Goal: Task Accomplishment & Management: Manage account settings

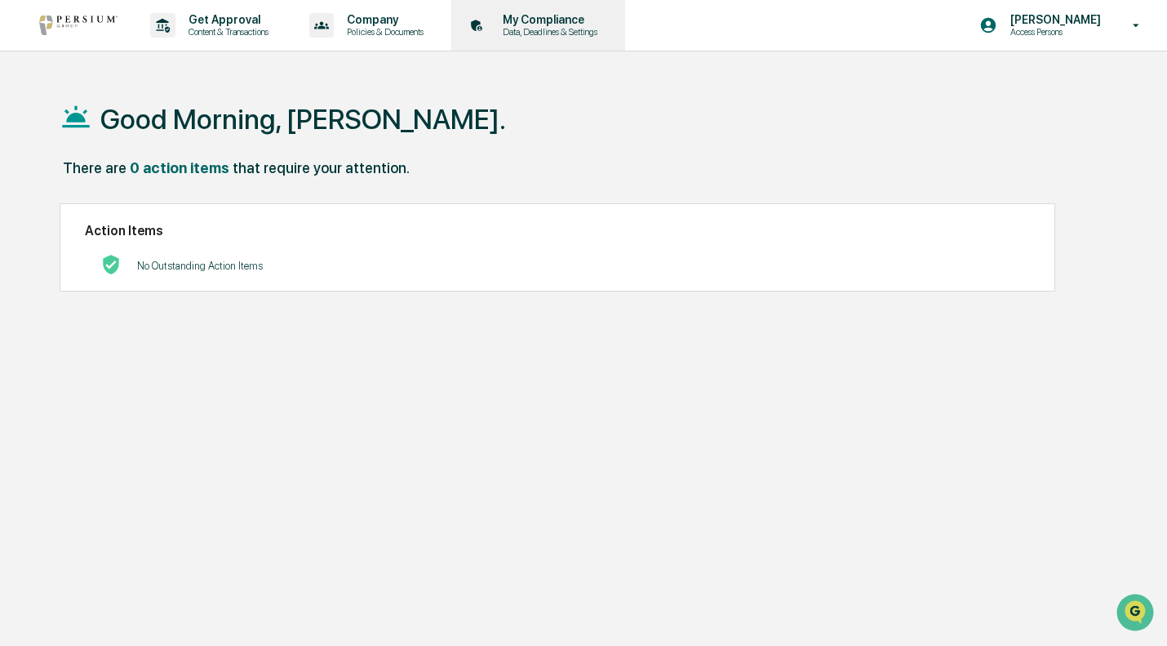
click at [547, 19] on p "My Compliance" at bounding box center [548, 19] width 116 height 13
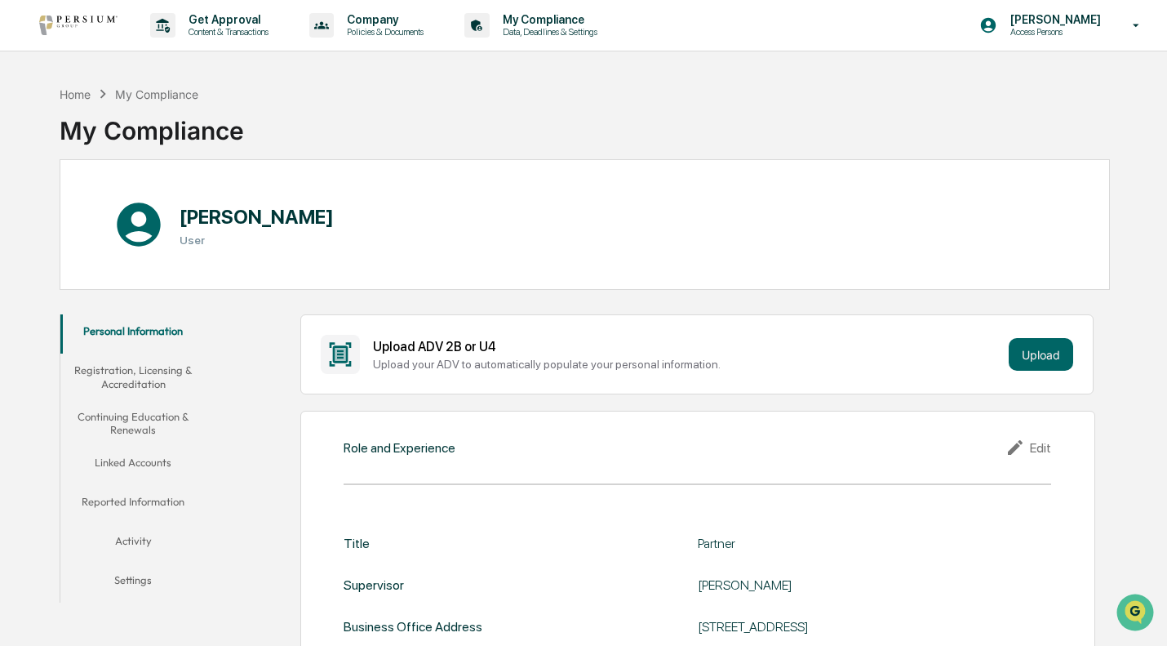
click at [121, 463] on button "Linked Accounts" at bounding box center [133, 465] width 146 height 39
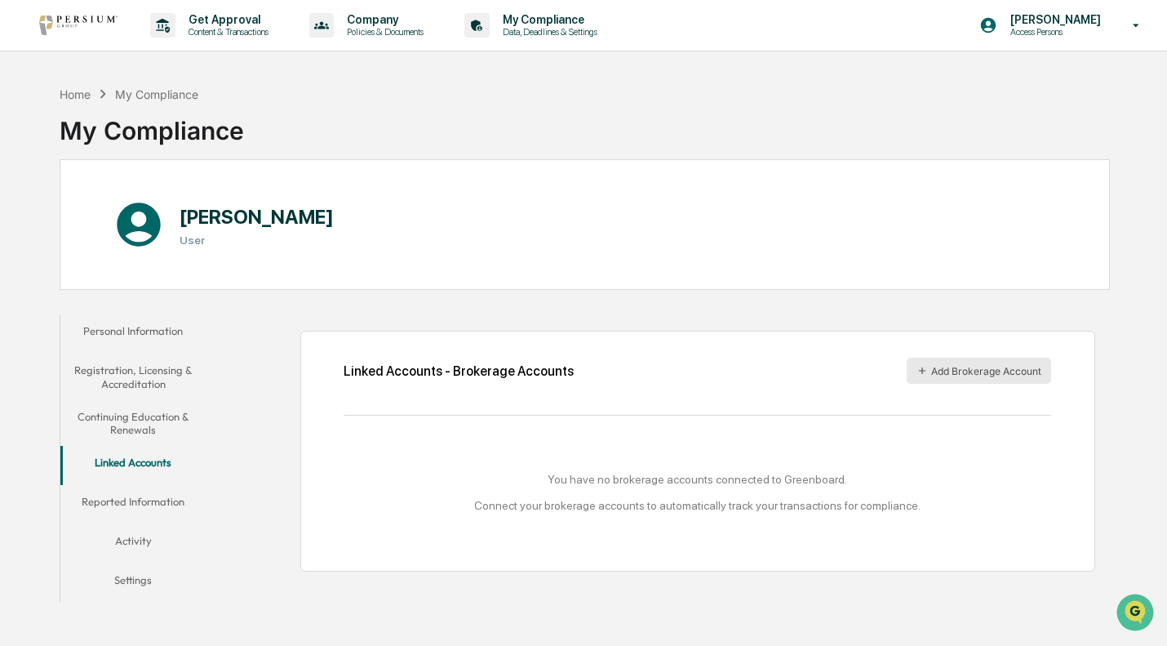
click at [946, 371] on button "Add Brokerage Account" at bounding box center [979, 371] width 144 height 26
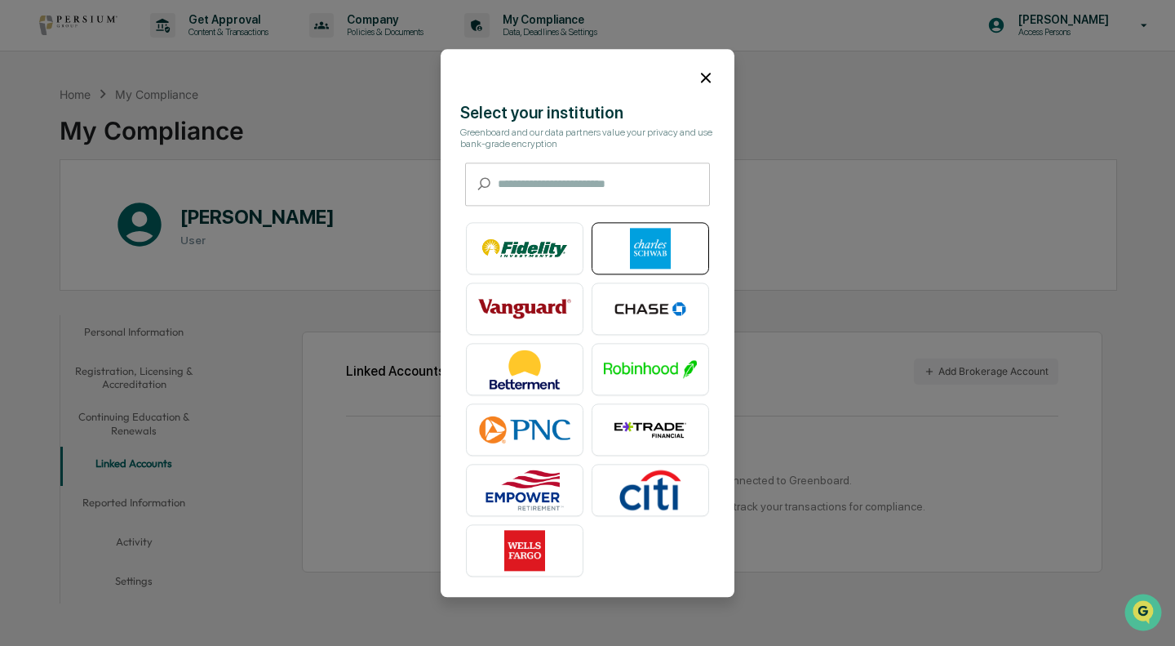
click at [658, 249] on img at bounding box center [650, 248] width 93 height 41
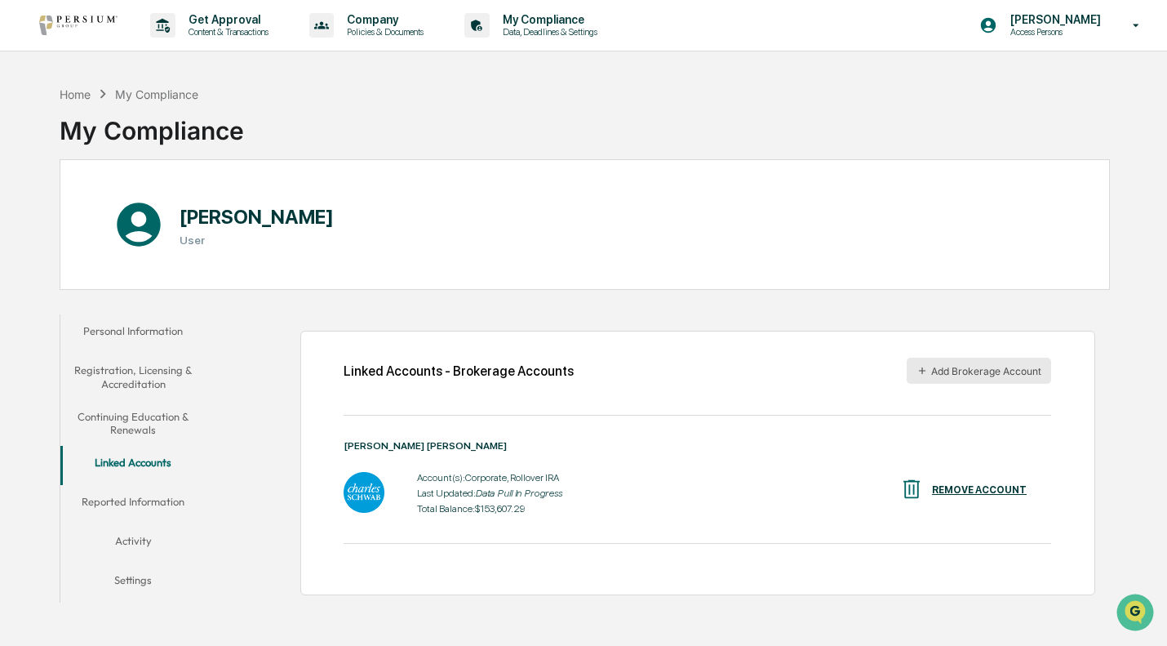
click at [939, 364] on button "Add Brokerage Account" at bounding box center [979, 371] width 144 height 26
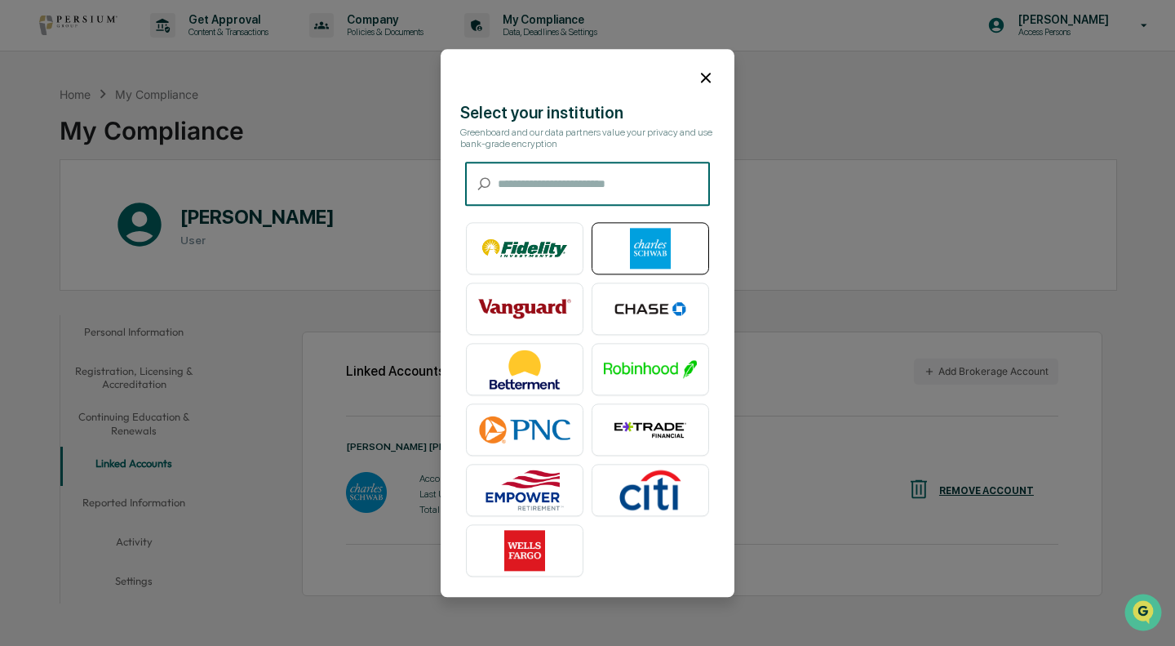
click at [652, 249] on img at bounding box center [650, 248] width 93 height 41
click at [669, 253] on img at bounding box center [650, 248] width 93 height 41
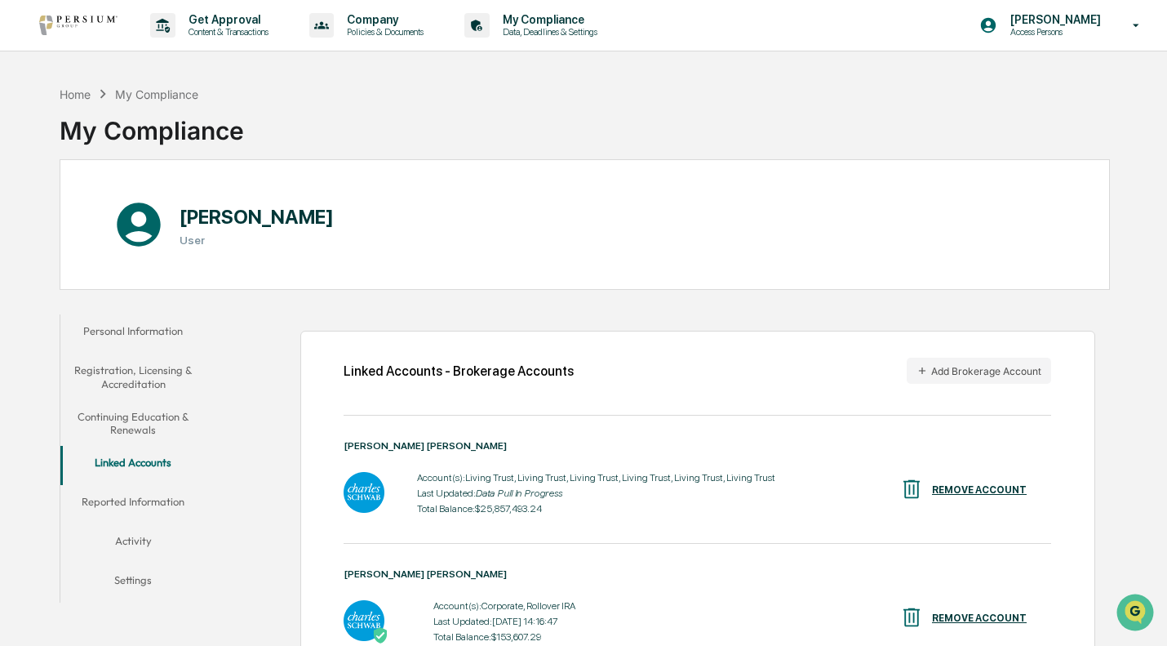
scroll to position [89, 0]
